Goal: Task Accomplishment & Management: Manage account settings

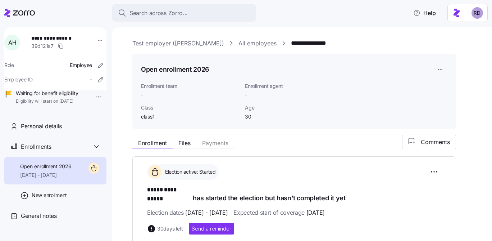
click at [238, 42] on link "All employees" at bounding box center [257, 43] width 38 height 9
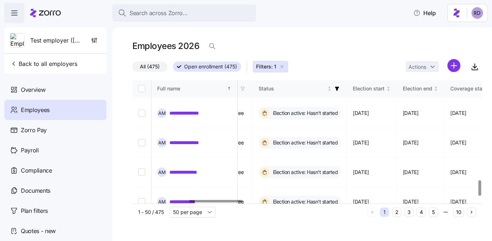
scroll to position [810, 369]
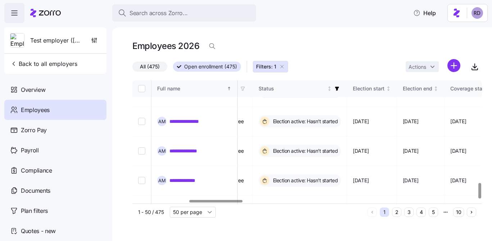
click at [396, 211] on button "2" at bounding box center [396, 211] width 9 height 9
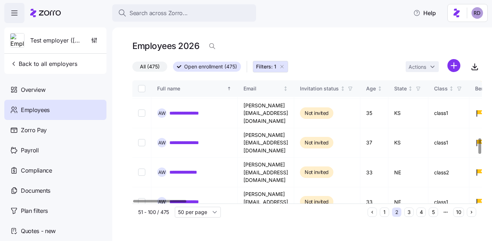
scroll to position [455, 0]
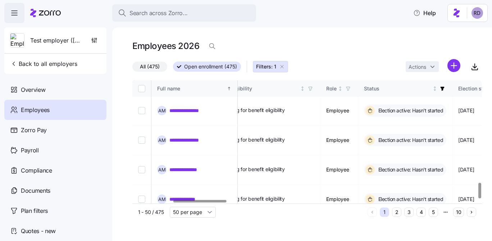
scroll to position [810, 264]
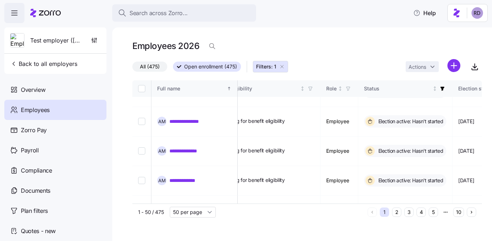
click at [423, 212] on button "4" at bounding box center [421, 211] width 9 height 9
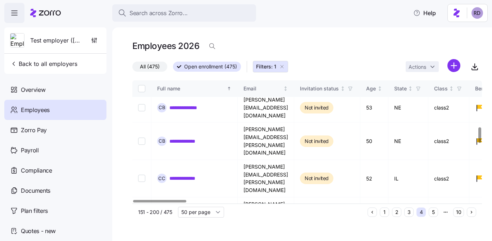
scroll to position [368, 0]
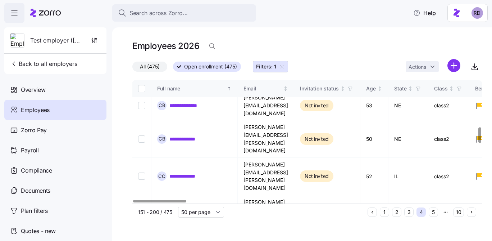
click at [320, 65] on div "All (475) Open enrollment (475) Filters: 1 Actions" at bounding box center [307, 66] width 350 height 15
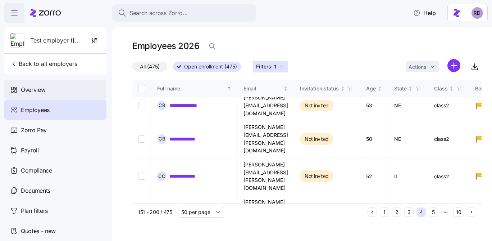
drag, startPoint x: 62, startPoint y: 89, endPoint x: 79, endPoint y: 91, distance: 17.4
click at [62, 89] on div "Overview" at bounding box center [55, 89] width 102 height 20
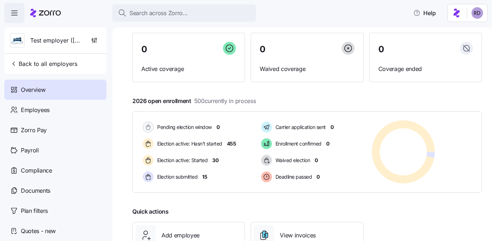
scroll to position [58, 0]
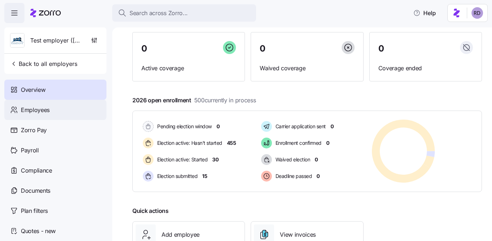
click at [55, 114] on div "Employees" at bounding box center [55, 110] width 102 height 20
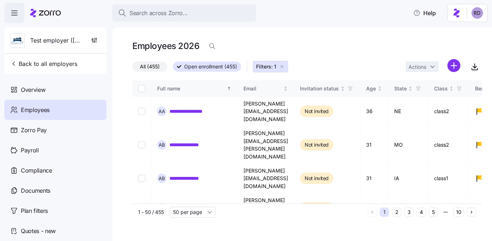
click at [285, 65] on icon "button" at bounding box center [282, 67] width 6 height 6
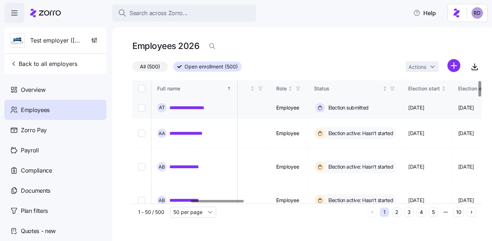
scroll to position [0, 382]
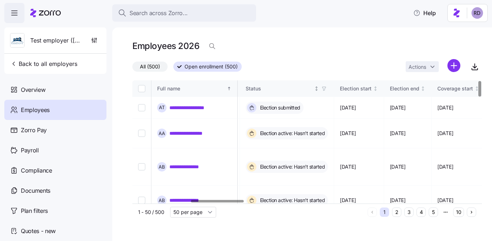
click at [327, 87] on icon "button" at bounding box center [324, 88] width 5 height 5
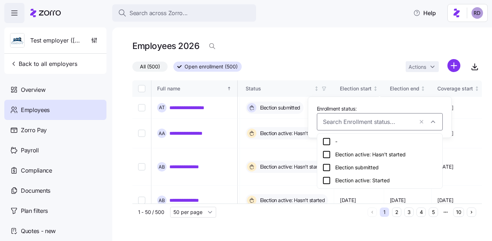
click at [326, 153] on icon at bounding box center [326, 154] width 9 height 9
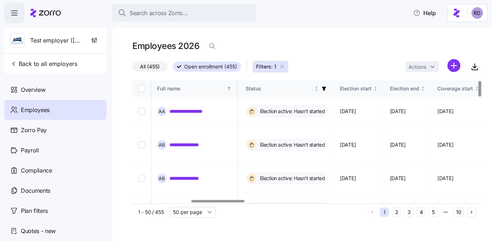
click at [324, 57] on div "Employees 2026" at bounding box center [307, 49] width 350 height 20
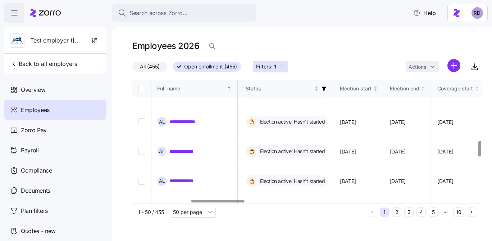
scroll to position [494, 382]
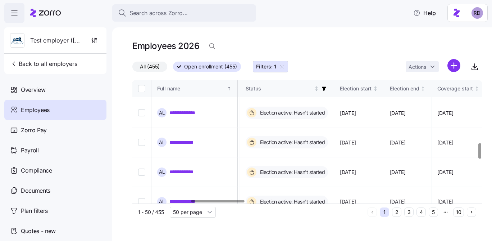
checkbox input "true"
click at [426, 67] on html "**********" at bounding box center [246, 118] width 492 height 236
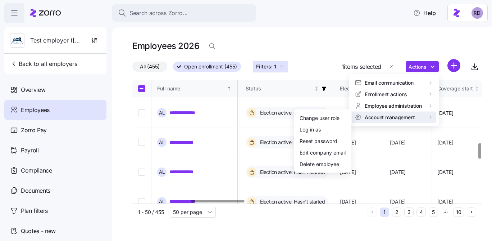
click at [143, 146] on html "**********" at bounding box center [246, 118] width 492 height 236
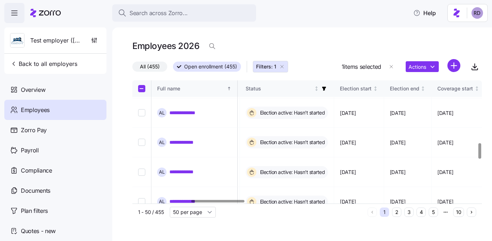
checkbox input "true"
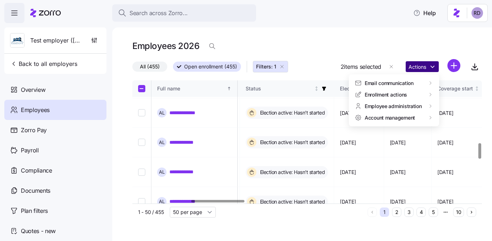
click at [415, 67] on html "**********" at bounding box center [246, 118] width 492 height 236
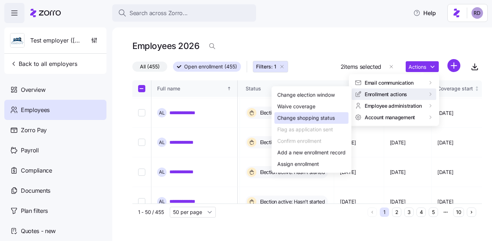
click at [323, 119] on div "Change shopping status" at bounding box center [306, 118] width 58 height 8
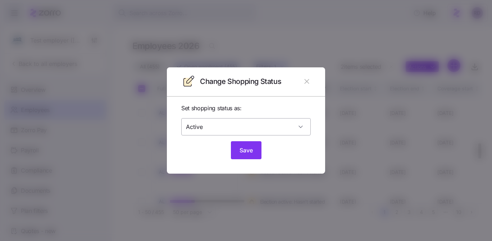
click at [283, 125] on input "Active" at bounding box center [245, 126] width 129 height 17
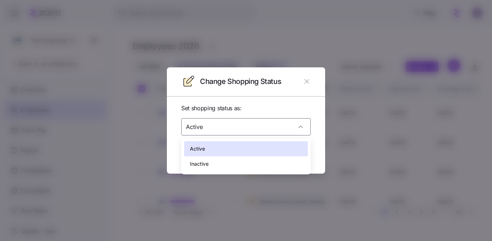
click at [292, 110] on span "Set shopping status as:" at bounding box center [245, 108] width 129 height 9
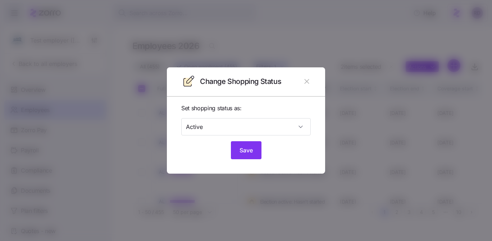
click at [314, 82] on header "Change Shopping Status" at bounding box center [246, 81] width 158 height 29
click at [308, 82] on icon "button" at bounding box center [307, 81] width 8 height 8
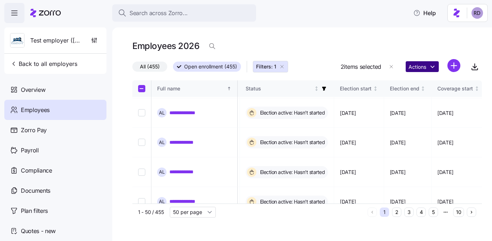
click at [413, 70] on html "**********" at bounding box center [246, 118] width 492 height 236
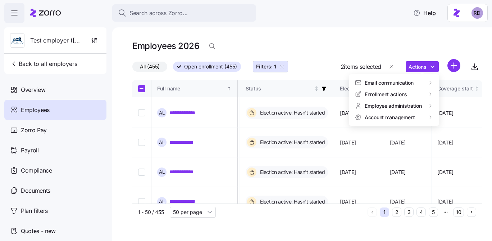
click at [332, 56] on html "**********" at bounding box center [246, 118] width 492 height 236
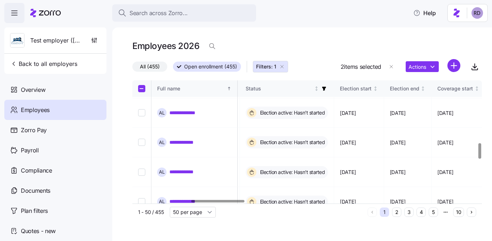
checkbox input "false"
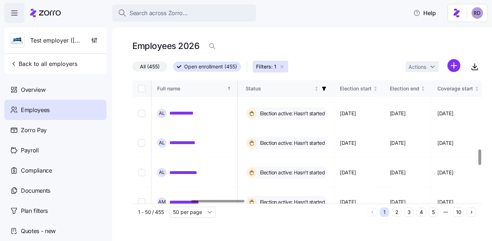
scroll to position [553, 382]
checkbox input "true"
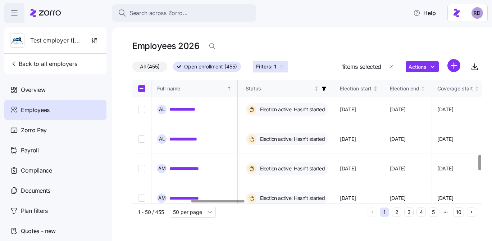
checkbox input "true"
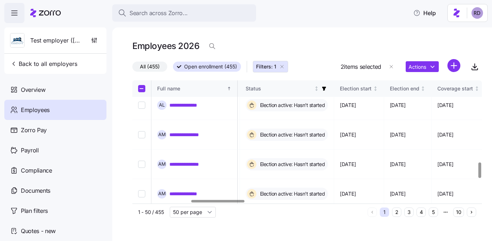
scroll to position [653, 382]
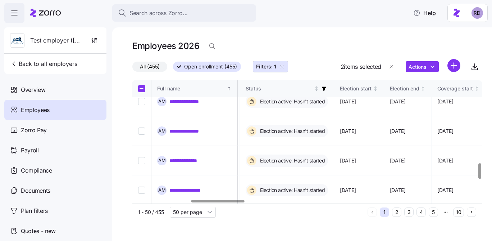
checkbox input "true"
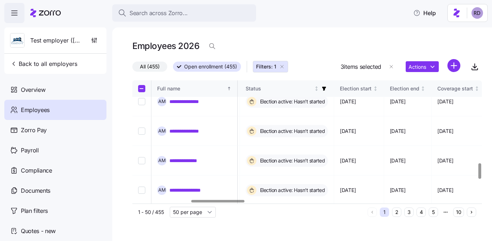
checkbox input "true"
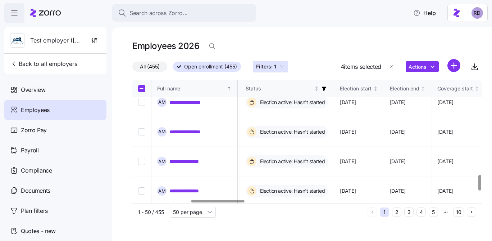
scroll to position [747, 382]
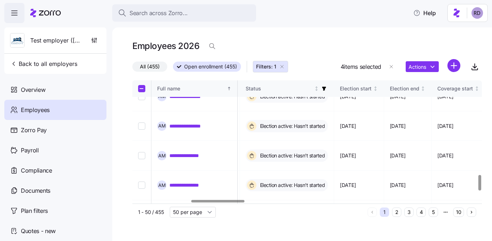
checkbox input "true"
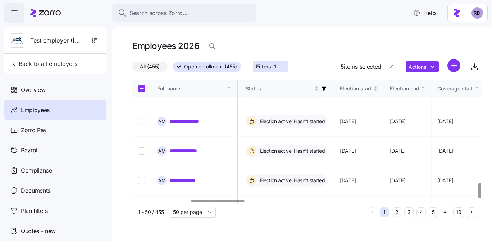
checkbox input "true"
click at [427, 65] on html "**********" at bounding box center [246, 118] width 492 height 236
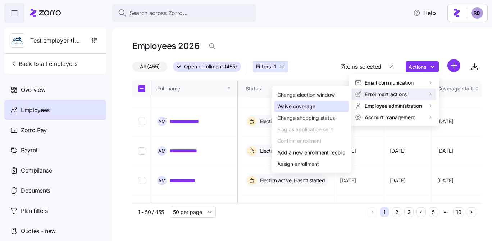
click at [331, 105] on div "Waive coverage" at bounding box center [311, 107] width 74 height 12
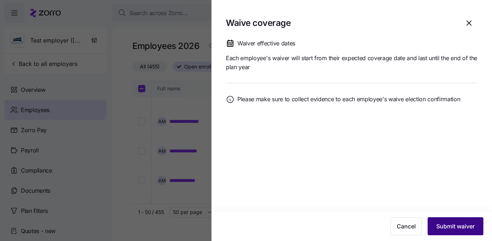
click at [447, 222] on span "Submit waiver" at bounding box center [455, 226] width 38 height 9
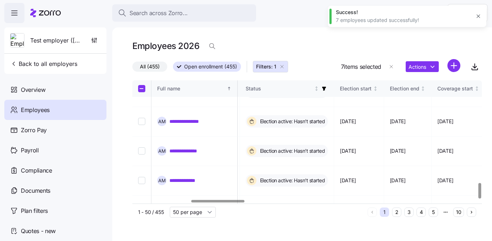
click at [399, 213] on button "2" at bounding box center [396, 211] width 9 height 9
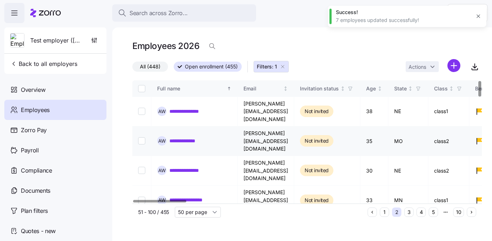
click at [141, 137] on input "Select record 2" at bounding box center [141, 140] width 7 height 7
checkbox input "true"
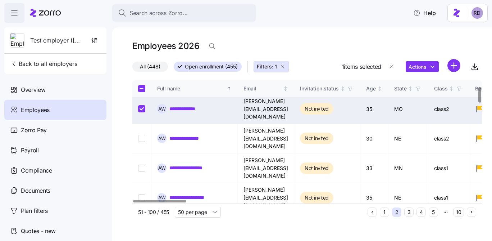
scroll to position [48, 0]
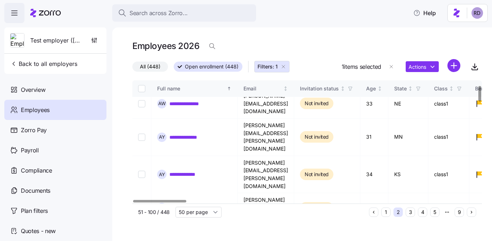
scroll to position [41, 0]
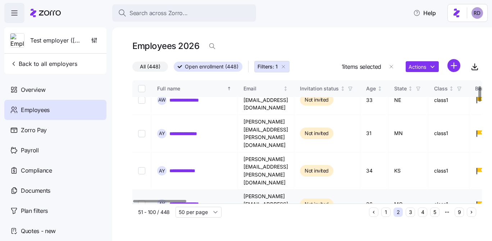
click at [142, 200] on input "Select record 5" at bounding box center [141, 203] width 7 height 7
checkbox input "true"
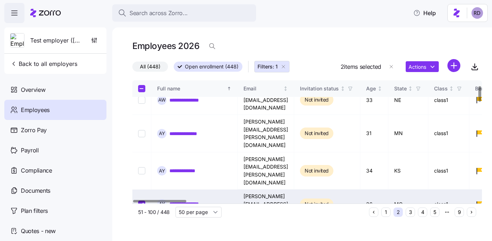
click at [142, 234] on input "Select record 6" at bounding box center [141, 237] width 7 height 7
checkbox input "true"
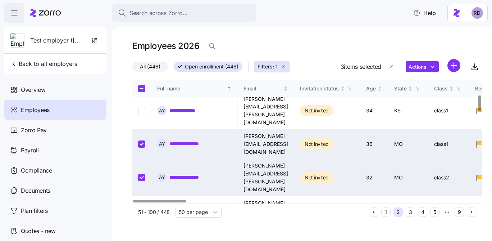
scroll to position [114, 0]
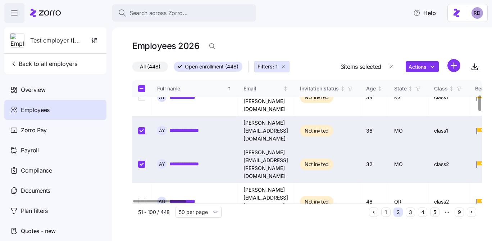
checkbox input "true"
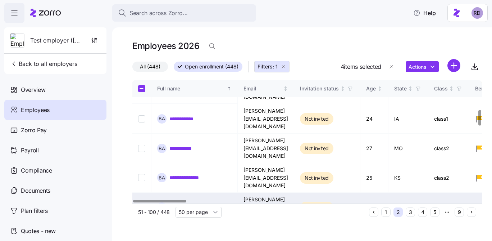
checkbox input "true"
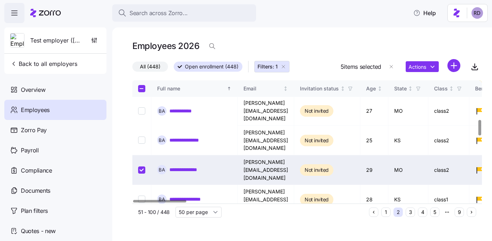
scroll to position [309, 0]
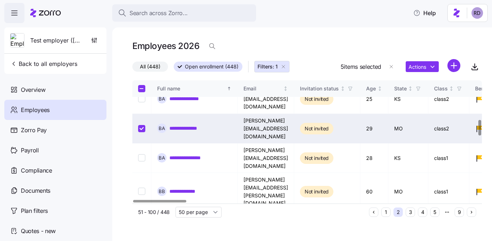
checkbox input "true"
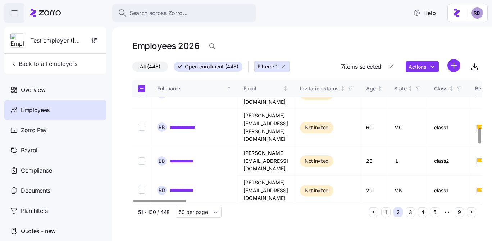
checkbox input "true"
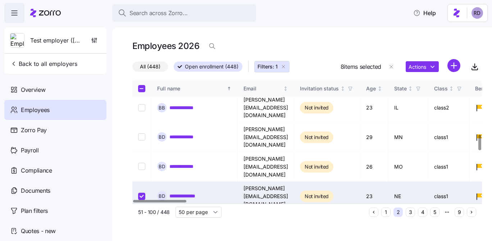
checkbox input "true"
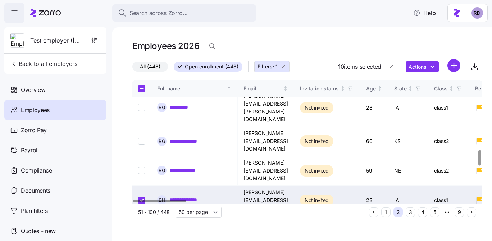
checkbox input "true"
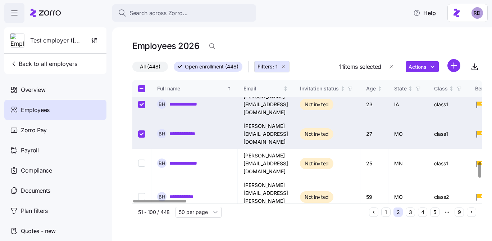
checkbox input "true"
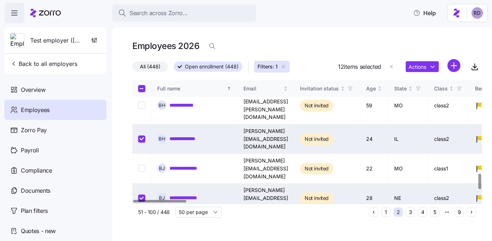
checkbox input "true"
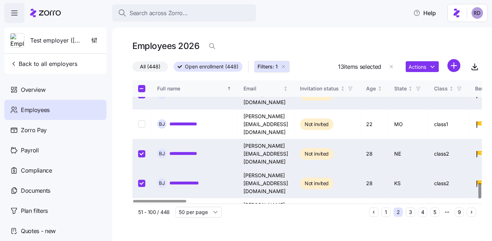
scroll to position [810, 0]
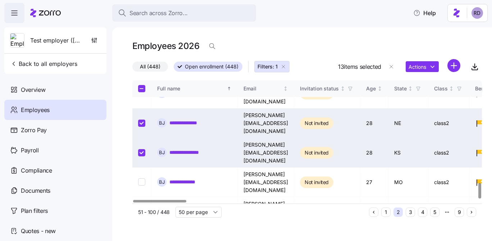
checkbox input "true"
click at [418, 70] on html "**********" at bounding box center [246, 118] width 492 height 236
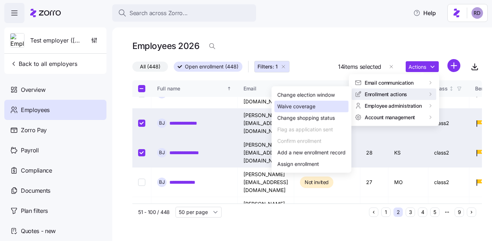
click at [316, 110] on div "Waive coverage" at bounding box center [311, 107] width 74 height 12
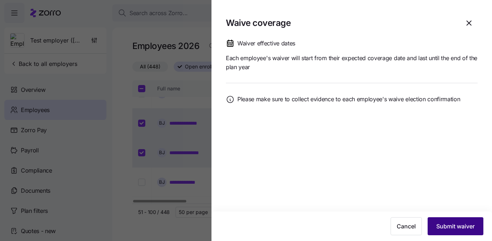
click at [446, 220] on button "Submit waiver" at bounding box center [456, 226] width 56 height 18
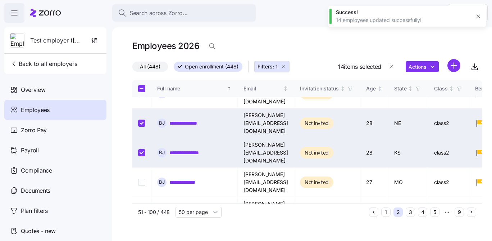
click at [473, 213] on icon "Next page" at bounding box center [471, 211] width 5 height 5
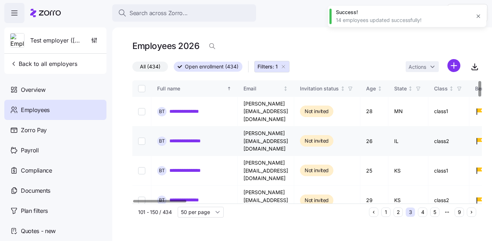
click at [141, 137] on input "Select record 2" at bounding box center [141, 140] width 7 height 7
checkbox input "true"
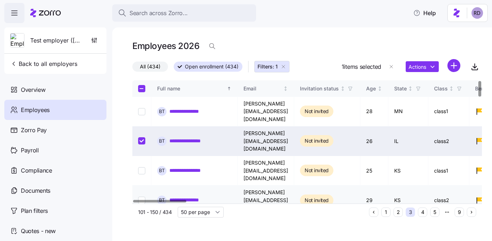
click at [143, 196] on input "Select record 4" at bounding box center [141, 199] width 7 height 7
checkbox input "true"
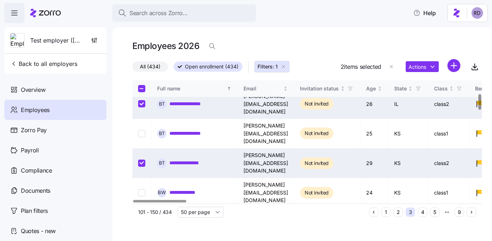
scroll to position [156, 0]
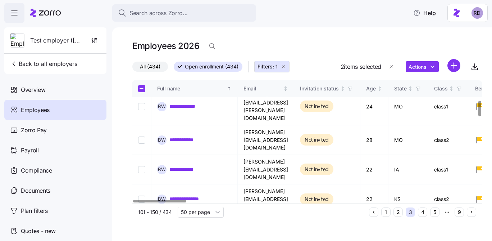
checkbox input "true"
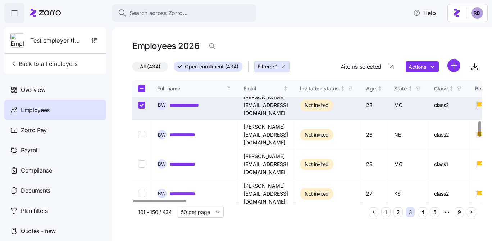
scroll to position [376, 0]
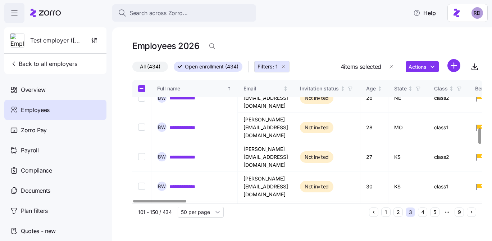
checkbox input "true"
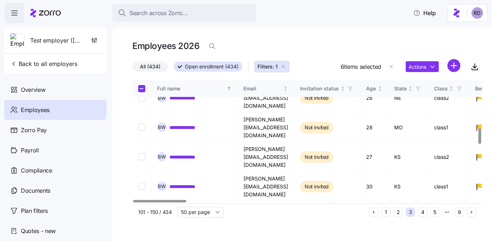
scroll to position [513, 0]
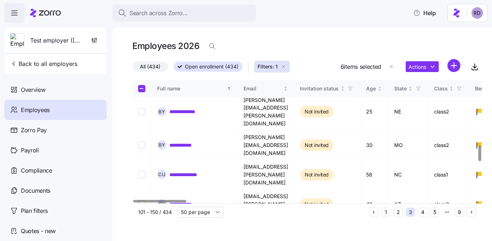
checkbox input "true"
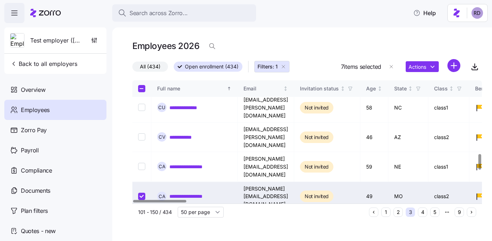
checkbox input "true"
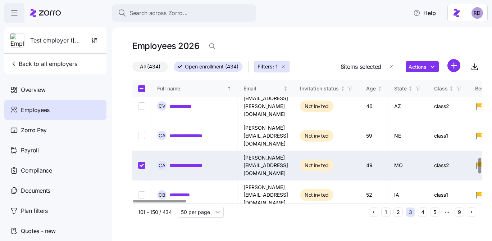
scroll to position [664, 0]
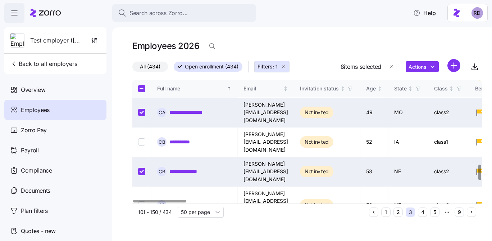
checkbox input "true"
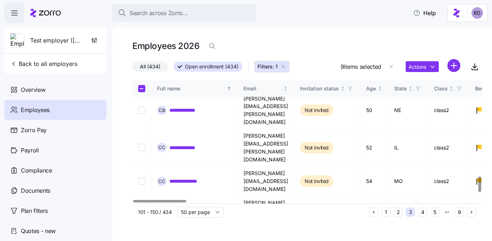
checkbox input "true"
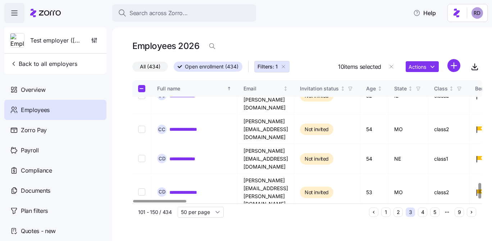
checkbox input "true"
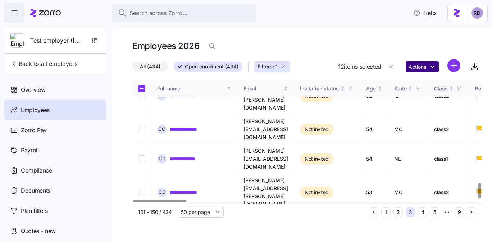
click at [436, 65] on html "**********" at bounding box center [246, 118] width 492 height 236
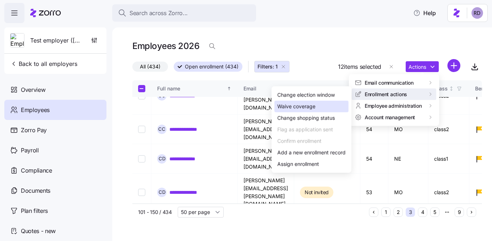
click at [326, 101] on div "Waive coverage" at bounding box center [311, 107] width 74 height 12
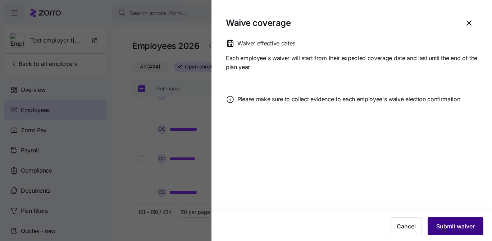
click at [456, 221] on button "Submit waiver" at bounding box center [456, 226] width 56 height 18
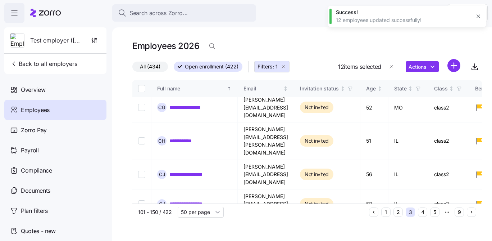
click at [424, 210] on button "4" at bounding box center [422, 211] width 9 height 9
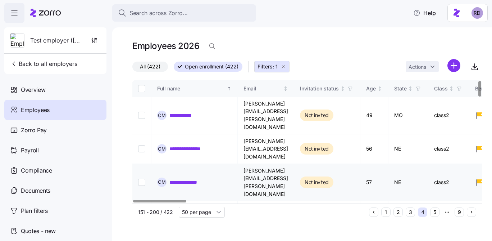
click at [142, 178] on input "Select record 3" at bounding box center [141, 181] width 7 height 7
checkbox input "true"
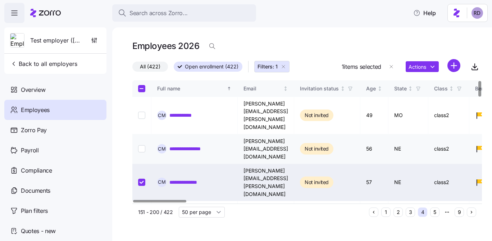
click at [142, 134] on td at bounding box center [141, 148] width 19 height 29
click at [142, 145] on input "Select record 2" at bounding box center [141, 148] width 7 height 7
checkbox input "true"
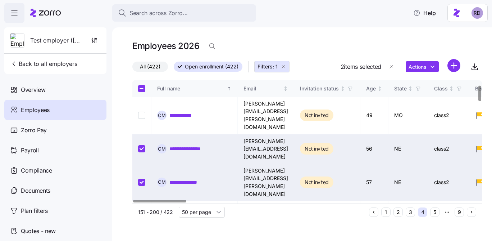
scroll to position [256, 0]
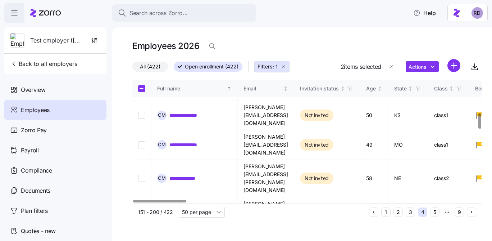
checkbox input "true"
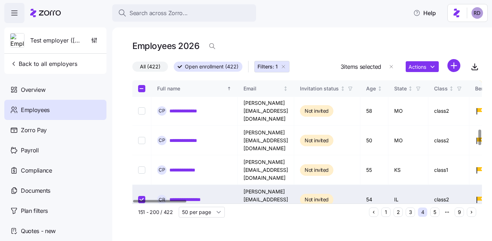
checkbox input "true"
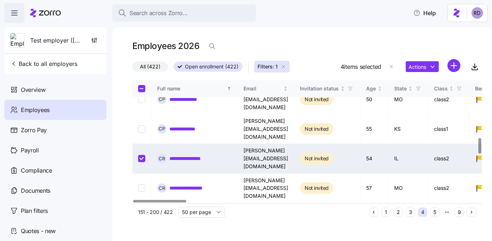
scroll to position [479, 0]
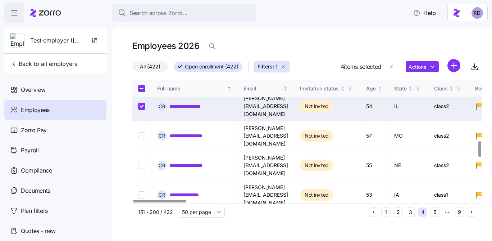
checkbox input "true"
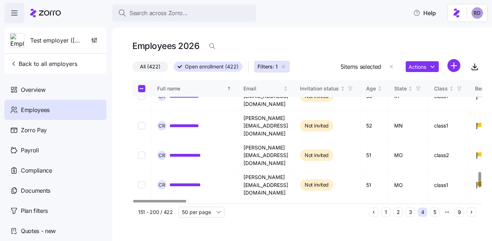
scroll to position [722, 0]
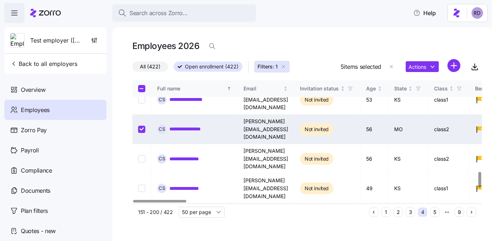
checkbox input "true"
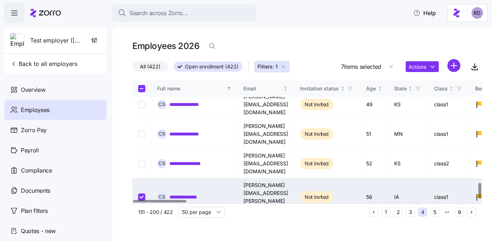
scroll to position [810, 0]
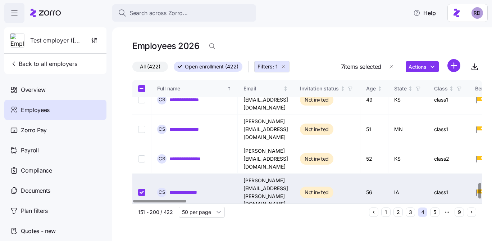
checkbox input "true"
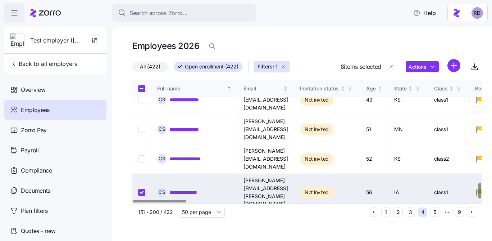
checkbox input "true"
click at [420, 66] on html "**********" at bounding box center [246, 118] width 492 height 236
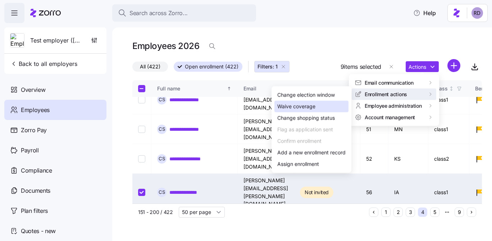
click at [316, 105] on div "Waive coverage" at bounding box center [311, 107] width 74 height 12
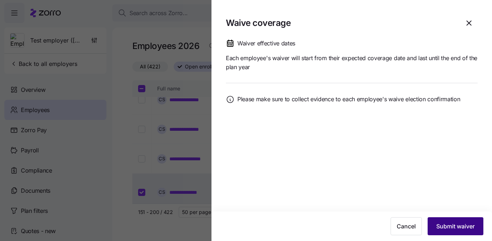
click at [451, 223] on span "Submit waiver" at bounding box center [455, 226] width 38 height 9
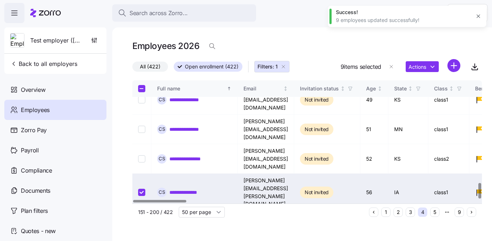
click at [473, 214] on icon "Next page" at bounding box center [471, 211] width 5 height 5
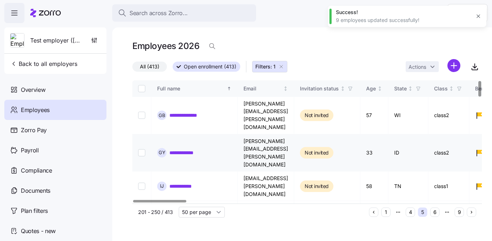
click at [142, 149] on input "Select record 2" at bounding box center [141, 152] width 7 height 7
checkbox input "true"
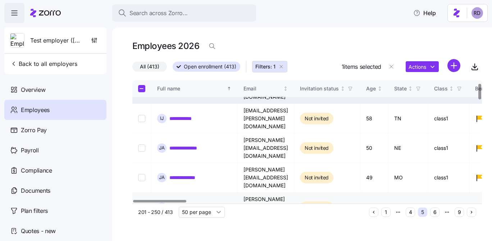
scroll to position [102, 0]
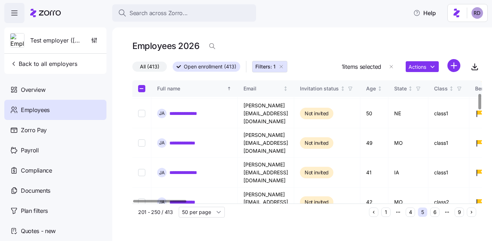
checkbox input "true"
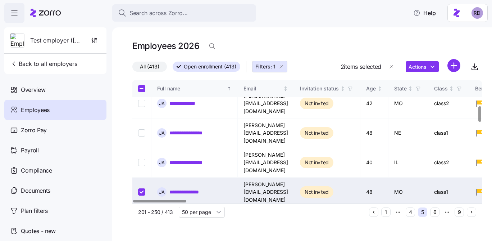
checkbox input "true"
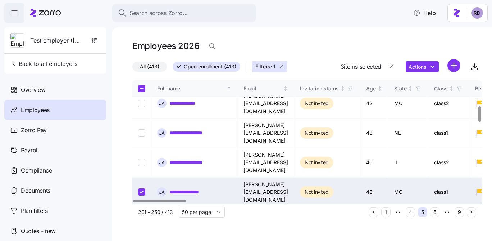
checkbox input "true"
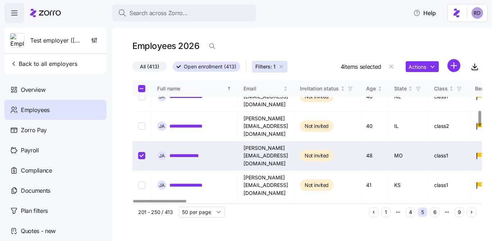
scroll to position [284, 0]
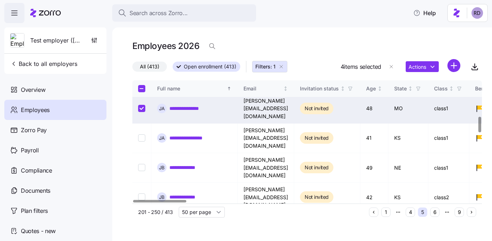
checkbox input "true"
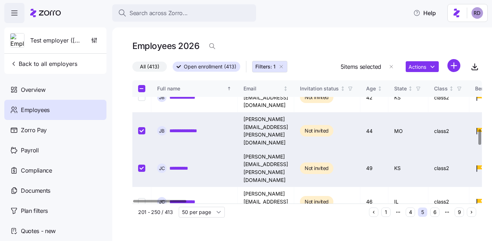
checkbox input "true"
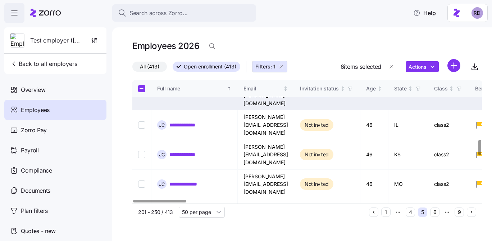
scroll to position [468, 0]
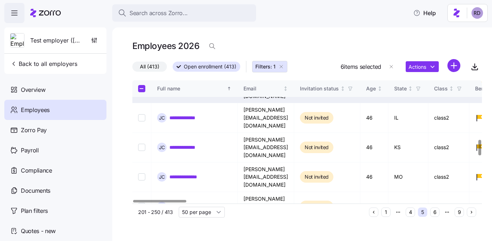
checkbox input "true"
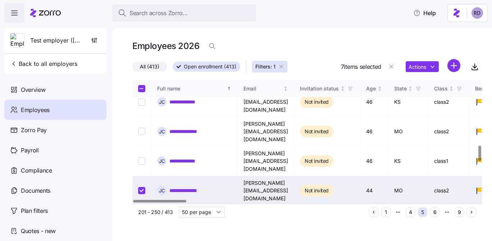
checkbox input "true"
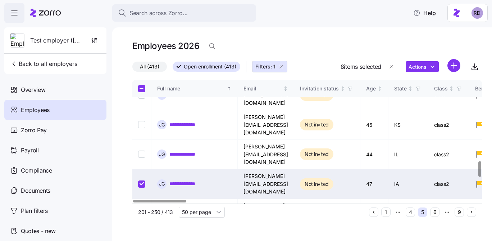
checkbox input "true"
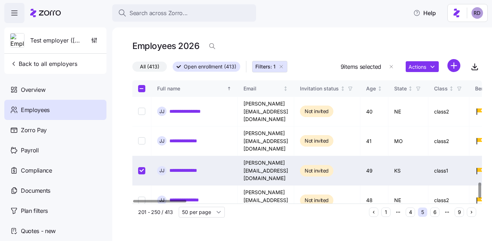
scroll to position [807, 0]
checkbox input "true"
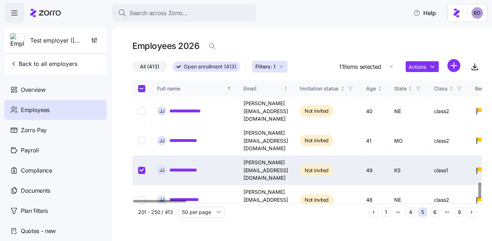
checkbox input "true"
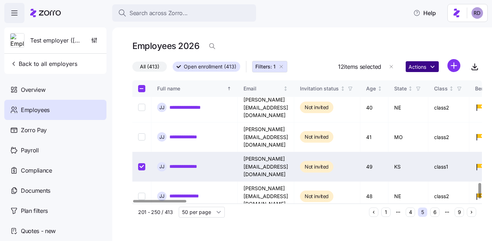
click at [426, 66] on html "**********" at bounding box center [246, 118] width 492 height 236
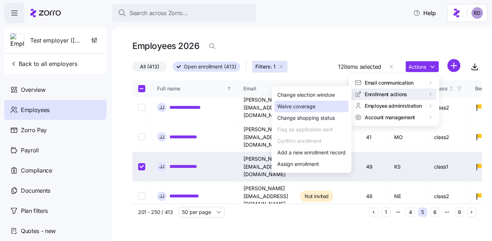
click at [306, 108] on div "Waive coverage" at bounding box center [296, 107] width 38 height 8
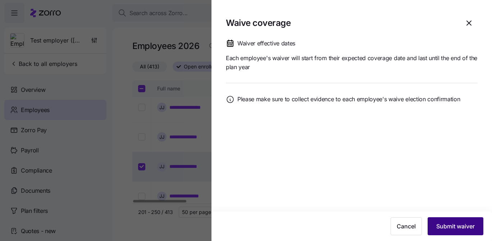
click at [446, 222] on span "Submit waiver" at bounding box center [455, 226] width 38 height 9
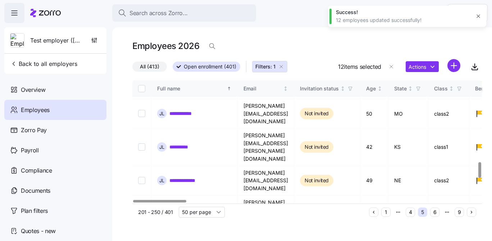
scroll to position [645, 0]
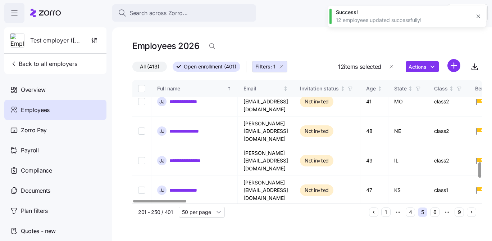
click at [473, 211] on icon "Next page" at bounding box center [471, 211] width 5 height 5
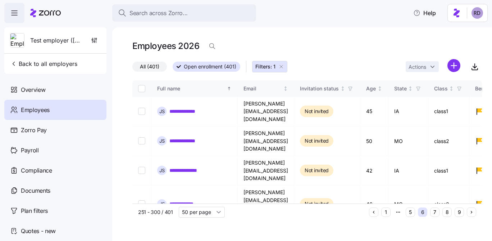
click at [437, 212] on button "7" at bounding box center [434, 211] width 9 height 9
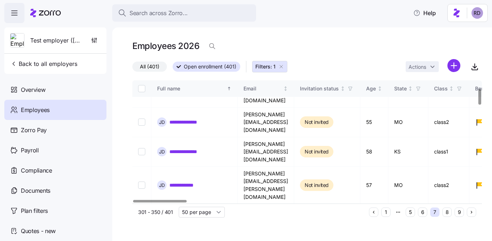
scroll to position [67, 0]
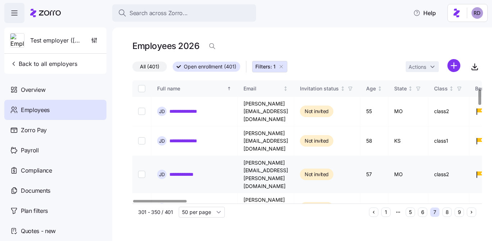
click at [138, 171] on input "Select record 5" at bounding box center [141, 174] width 7 height 7
checkbox input "true"
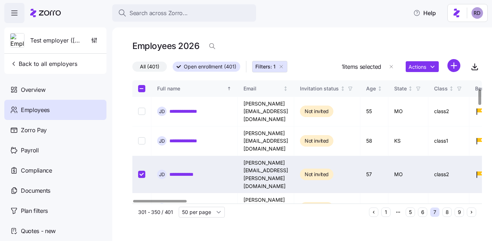
click at [141, 223] on td at bounding box center [141, 237] width 19 height 29
click at [141, 233] on input "Select record 7" at bounding box center [141, 236] width 7 height 7
checkbox input "true"
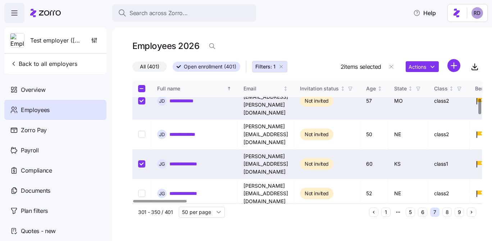
checkbox input "true"
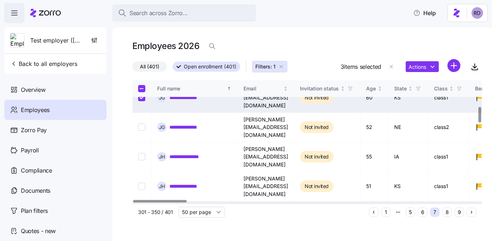
checkbox input "true"
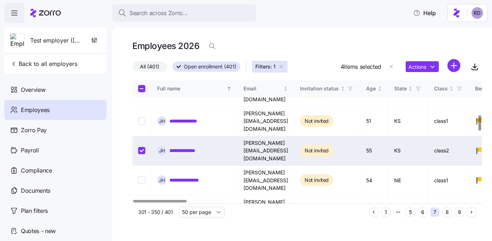
checkbox input "true"
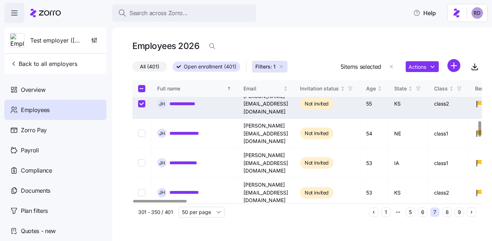
checkbox input "true"
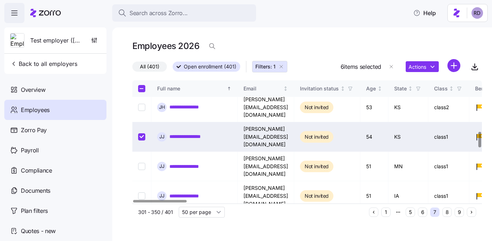
checkbox input "true"
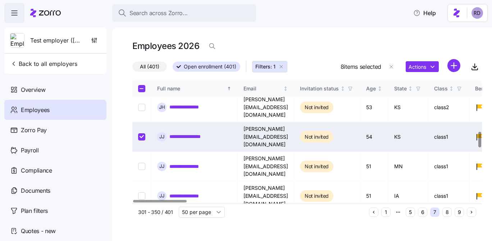
scroll to position [528, 0]
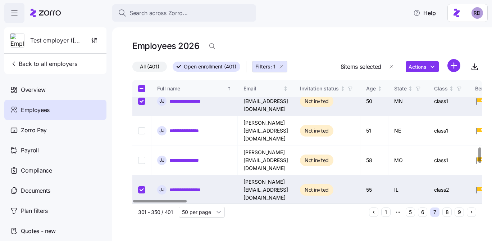
checkbox input "true"
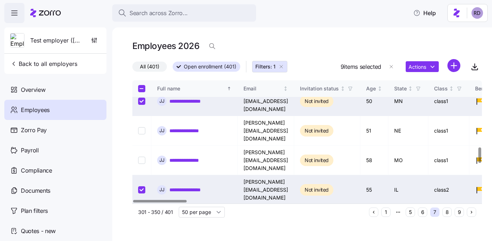
checkbox input "true"
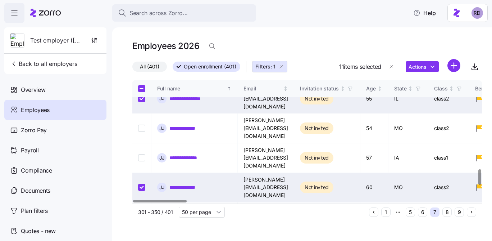
scroll to position [701, 0]
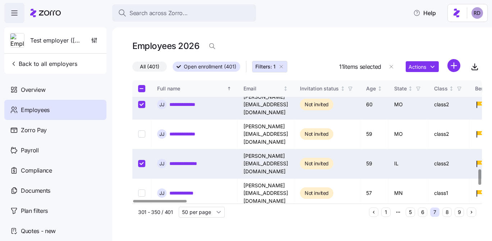
checkbox input "true"
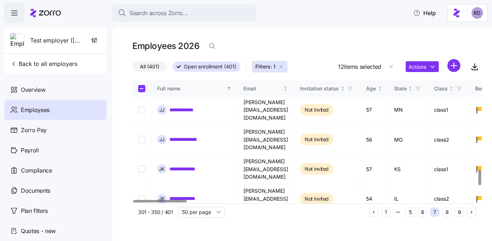
scroll to position [810, 0]
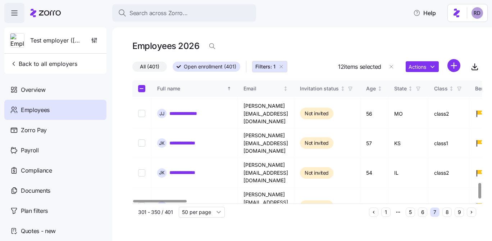
checkbox input "true"
click at [436, 71] on html "**********" at bounding box center [246, 118] width 492 height 236
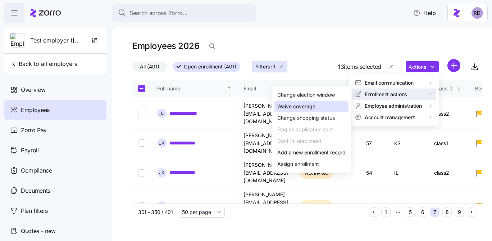
click at [326, 106] on div "Waive coverage" at bounding box center [311, 107] width 74 height 12
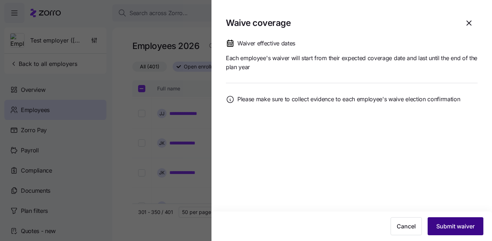
click at [454, 222] on span "Submit waiver" at bounding box center [455, 226] width 38 height 9
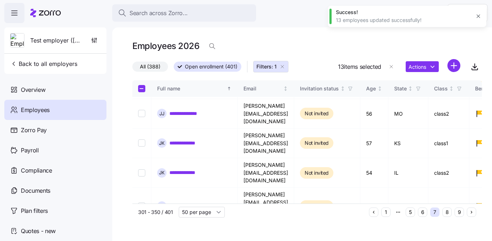
click at [447, 211] on button "8" at bounding box center [446, 211] width 9 height 9
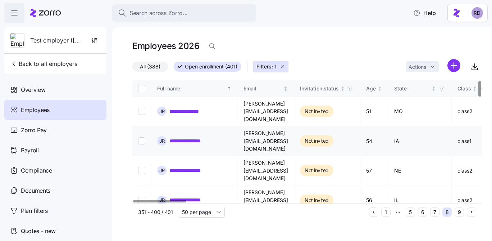
click at [144, 137] on input "Select record 2" at bounding box center [141, 140] width 7 height 7
checkbox input "true"
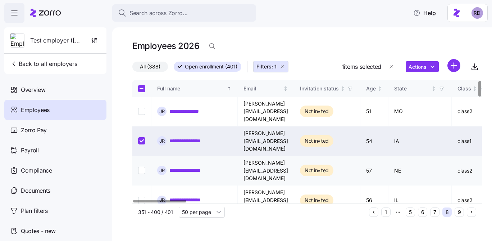
click at [143, 156] on td at bounding box center [141, 170] width 19 height 29
click at [143, 167] on input "Select record 3" at bounding box center [141, 170] width 7 height 7
checkbox input "true"
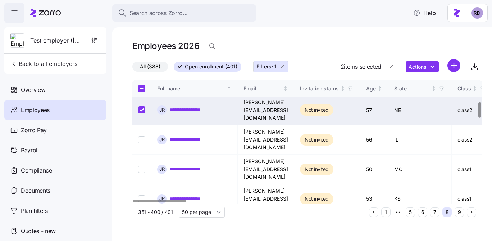
scroll to position [168, 0]
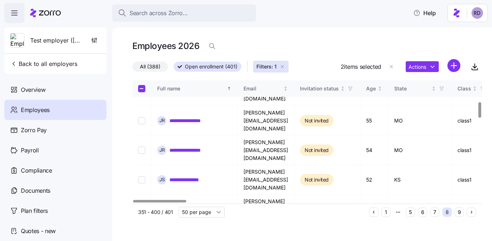
checkbox input "true"
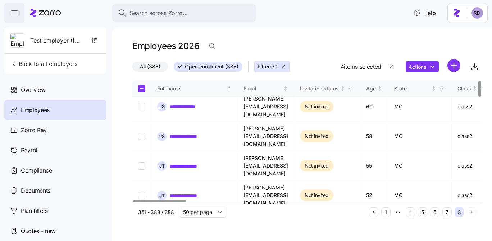
scroll to position [0, 0]
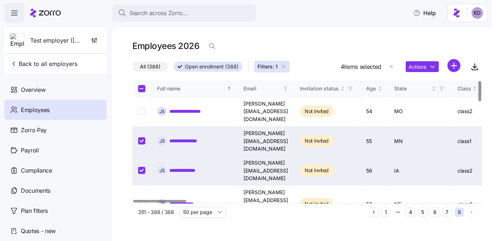
click at [143, 156] on td at bounding box center [141, 170] width 19 height 29
click at [143, 185] on td at bounding box center [141, 203] width 19 height 37
click at [143, 200] on input "Select record 4" at bounding box center [141, 203] width 7 height 7
checkbox input "true"
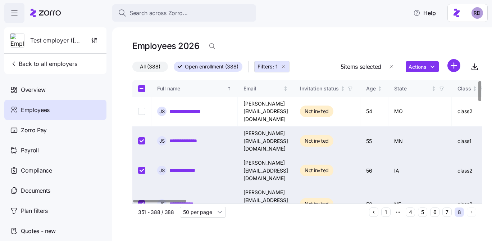
click at [142, 237] on input "Select record 5" at bounding box center [141, 240] width 7 height 7
checkbox input "true"
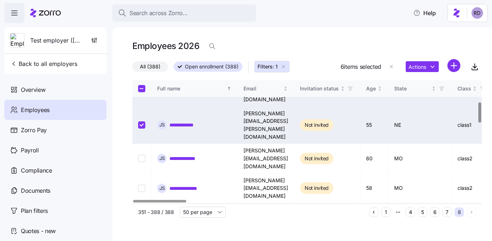
scroll to position [130, 0]
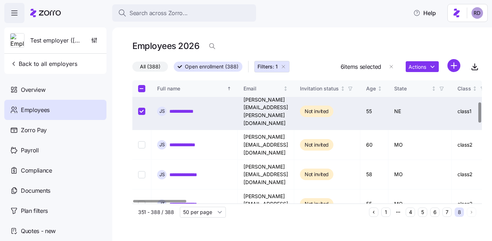
checkbox input "true"
click at [140, 219] on td at bounding box center [141, 233] width 19 height 29
click at [140, 230] on input "Select record 9" at bounding box center [141, 233] width 7 height 7
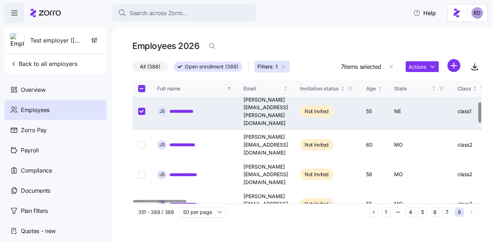
checkbox input "true"
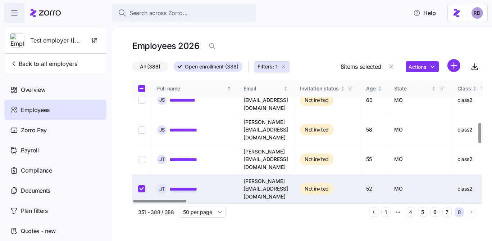
scroll to position [272, 0]
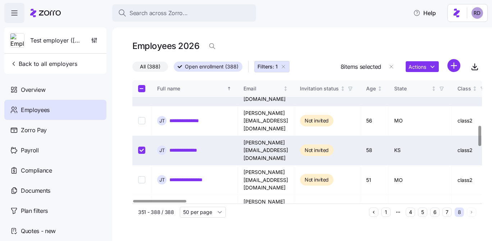
checkbox input "true"
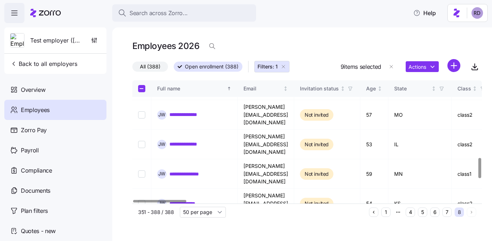
scroll to position [467, 0]
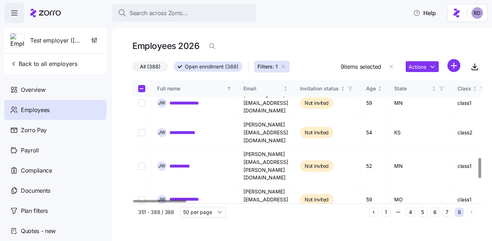
checkbox input "true"
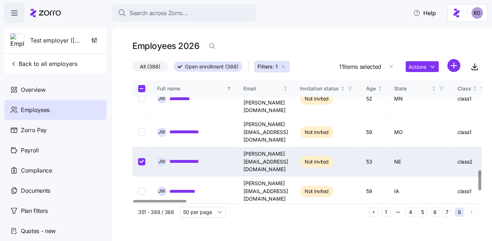
scroll to position [506, 0]
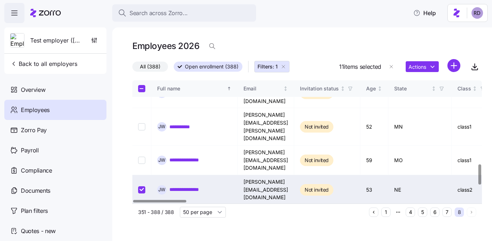
checkbox input "false"
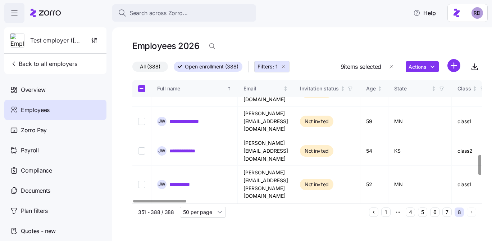
scroll to position [448, 0]
checkbox input "false"
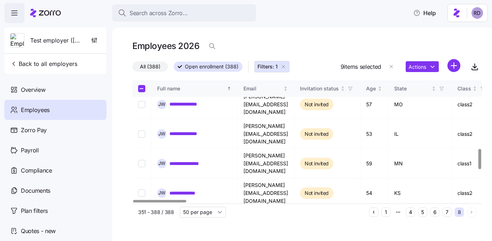
scroll to position [405, 0]
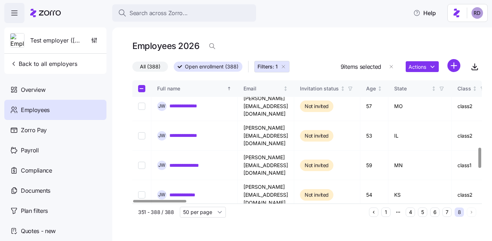
checkbox input "true"
click at [435, 63] on html "**********" at bounding box center [246, 118] width 492 height 236
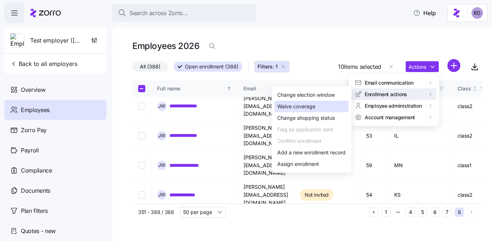
click at [330, 107] on div "Waive coverage" at bounding box center [311, 107] width 74 height 12
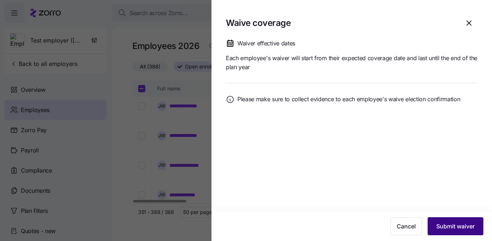
click at [443, 228] on span "Submit waiver" at bounding box center [455, 226] width 38 height 9
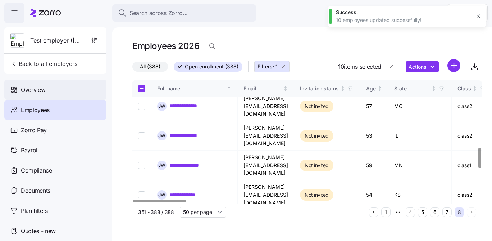
click at [45, 85] on span "Overview" at bounding box center [33, 89] width 24 height 9
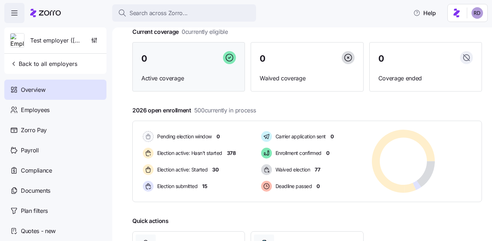
scroll to position [54, 0]
